Goal: Find specific page/section: Find specific page/section

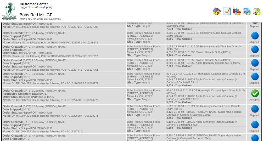
scroll to position [101, 0]
click at [248, 12] on img at bounding box center [247, 11] width 8 height 8
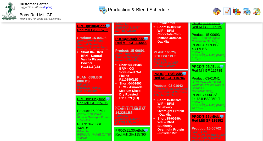
scroll to position [122, 0]
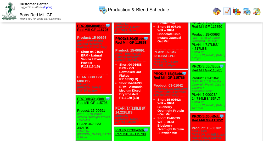
click at [228, 13] on img at bounding box center [227, 11] width 8 height 8
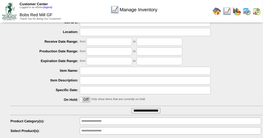
scroll to position [54, 0]
click at [150, 109] on input "**********" at bounding box center [146, 110] width 29 height 5
